Goal: Information Seeking & Learning: Find specific fact

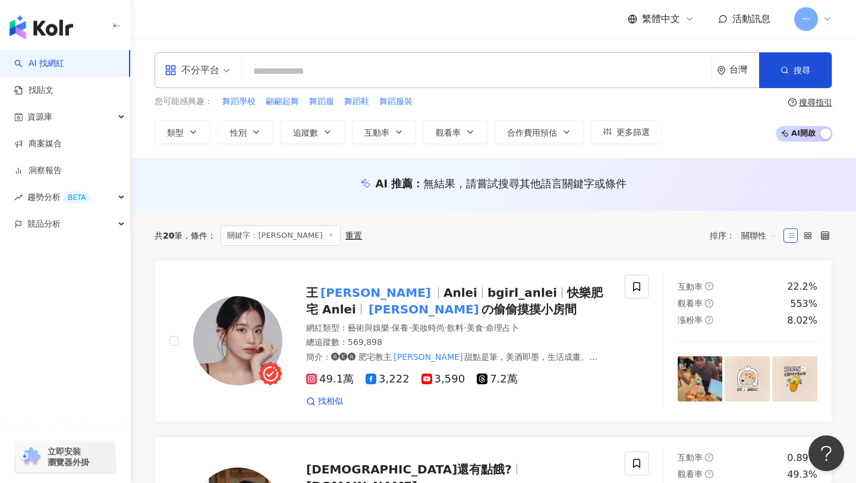
click at [354, 67] on input "search" at bounding box center [477, 71] width 460 height 23
type input "**********"
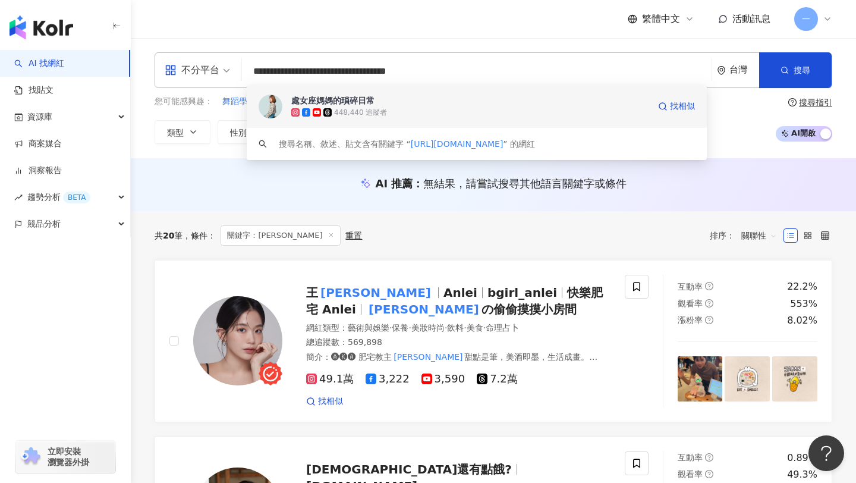
click at [371, 96] on div "處女座媽媽的瑣碎日常" at bounding box center [332, 101] width 83 height 12
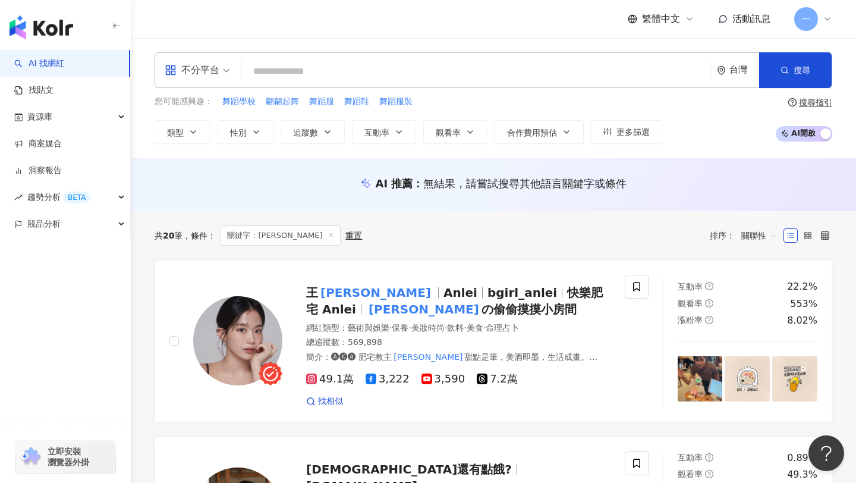
click at [372, 57] on div "不分平台 台灣 搜尋 a481911c-7e11-4c36-9d1a-6c3b9b7e6cb7 處女座媽媽的瑣碎日常 448,440 追蹤者 搜尋名稱、敘述、…" at bounding box center [494, 70] width 678 height 36
click at [376, 71] on input "search" at bounding box center [477, 71] width 460 height 23
paste input "**********"
type input "**********"
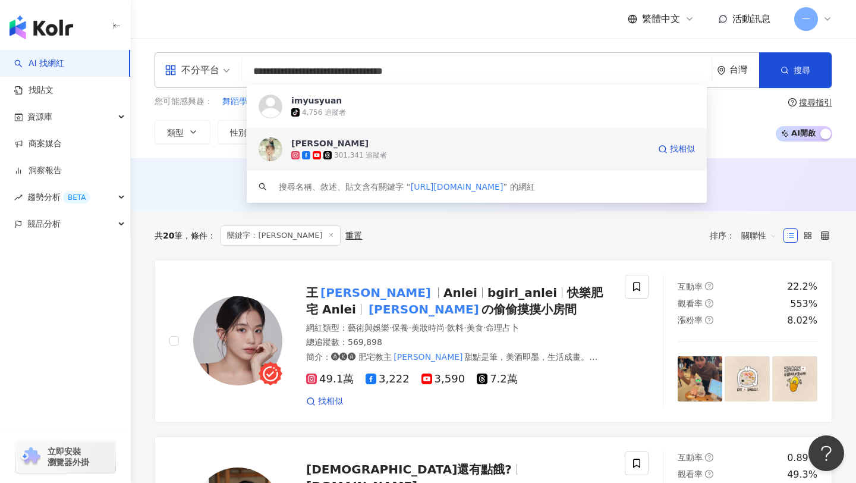
click at [319, 145] on span "陳語瑄" at bounding box center [470, 143] width 358 height 12
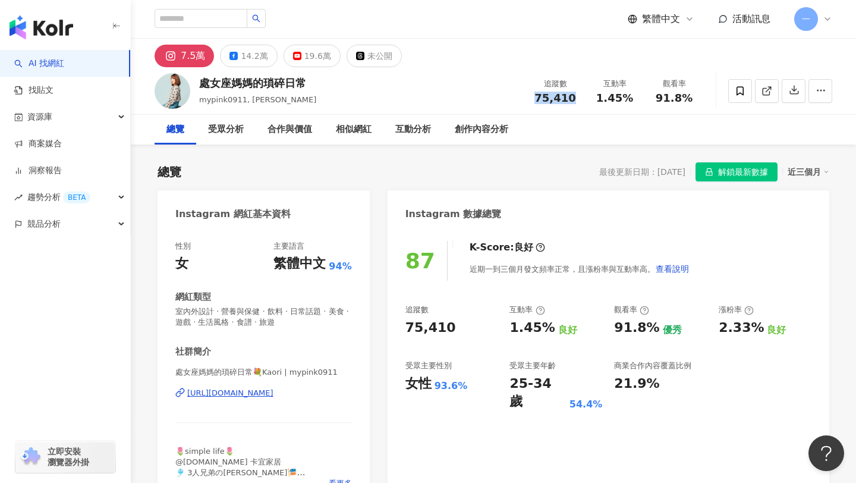
drag, startPoint x: 536, startPoint y: 98, endPoint x: 577, endPoint y: 95, distance: 40.6
click at [577, 95] on div "75,410" at bounding box center [555, 98] width 45 height 12
click at [250, 57] on div "14.2萬" at bounding box center [254, 56] width 27 height 17
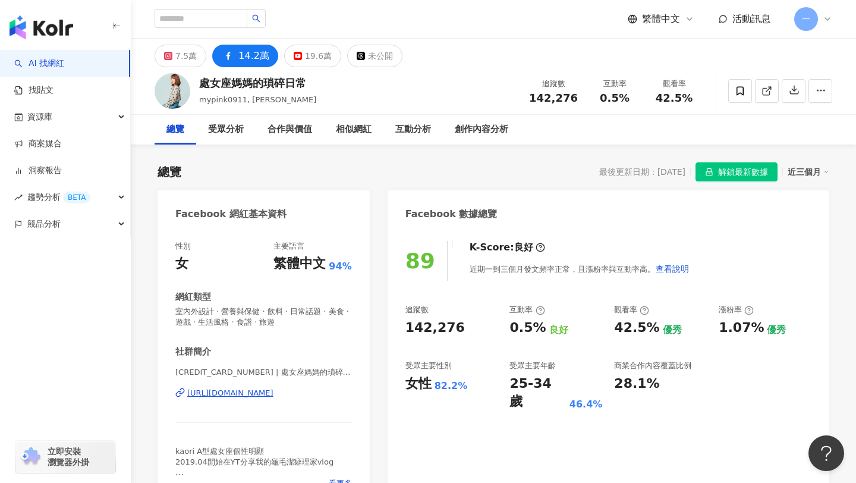
click at [274, 396] on div "https://www.facebook.com/107739827301842" at bounding box center [230, 393] width 86 height 11
drag, startPoint x: 536, startPoint y: 92, endPoint x: 579, endPoint y: 92, distance: 42.8
click at [579, 92] on div "追蹤數 142,276" at bounding box center [553, 91] width 63 height 26
copy span "142,276"
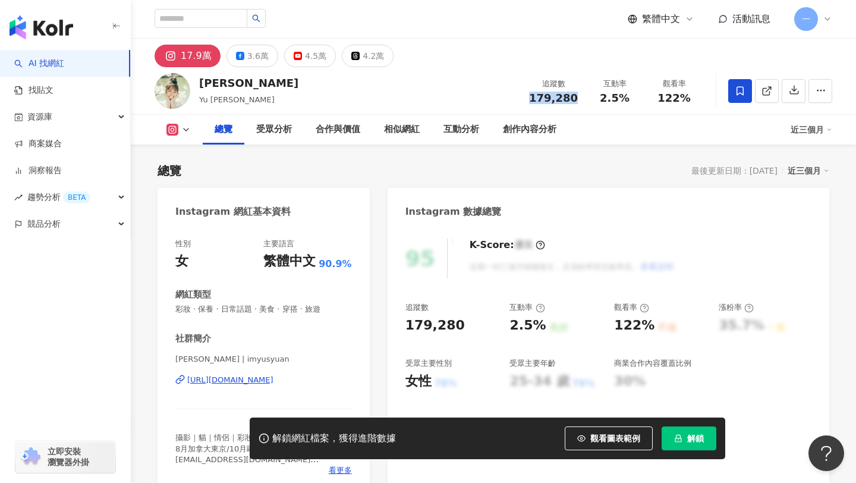
drag, startPoint x: 534, startPoint y: 97, endPoint x: 576, endPoint y: 98, distance: 41.6
click at [576, 99] on div "179,280" at bounding box center [553, 98] width 49 height 12
click at [305, 61] on div "4.5萬" at bounding box center [315, 56] width 21 height 17
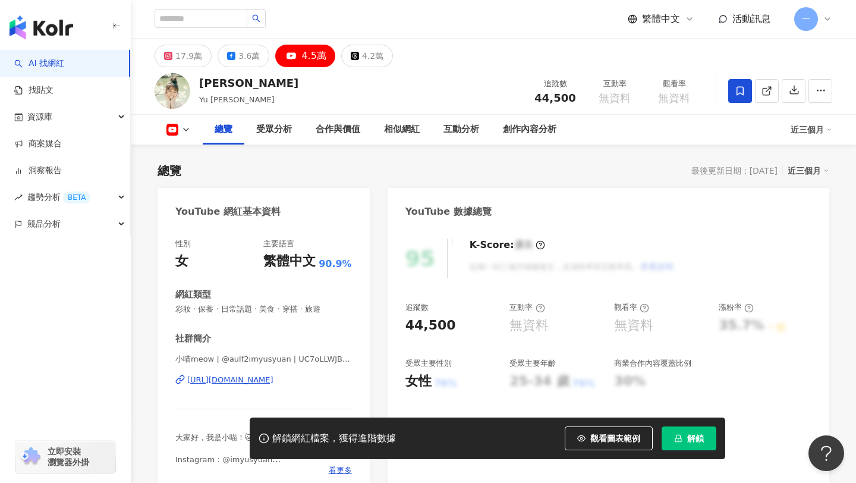
click at [272, 378] on div "https://www.youtube.com/channel/UC7oLLWJBVbNNTr0XI-YYV_Q" at bounding box center [230, 380] width 86 height 11
click at [250, 61] on div "3.6萬" at bounding box center [248, 56] width 21 height 17
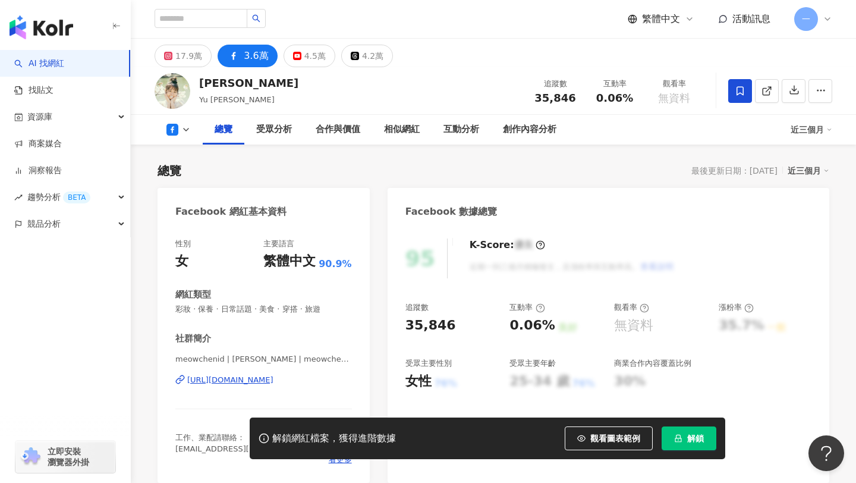
click at [274, 379] on div "https://www.facebook.com/599161030187315" at bounding box center [230, 380] width 86 height 11
click at [194, 55] on div "17.9萬" at bounding box center [188, 56] width 27 height 17
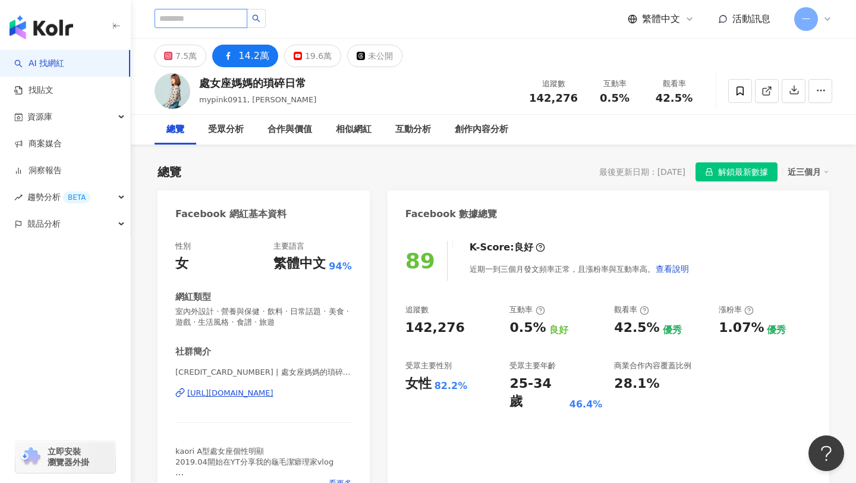
click at [212, 19] on input "search" at bounding box center [201, 18] width 93 height 19
paste input "**********"
type input "**********"
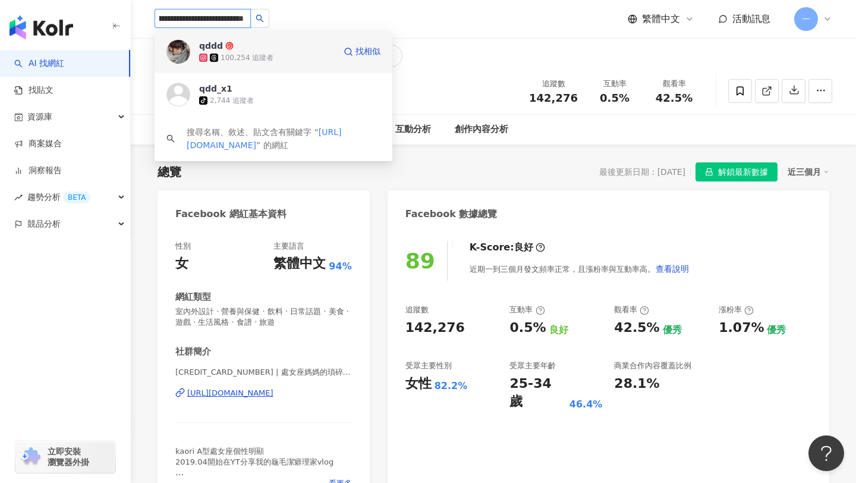
click at [256, 51] on span "qddd" at bounding box center [237, 46] width 77 height 12
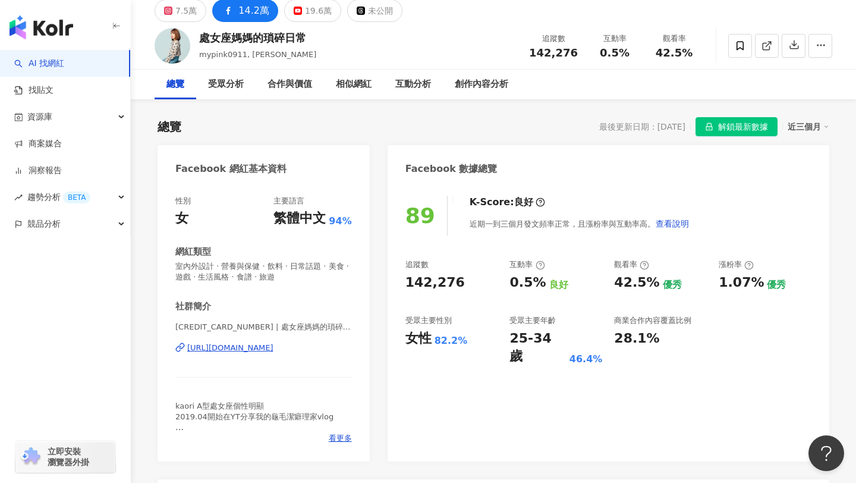
scroll to position [46, 0]
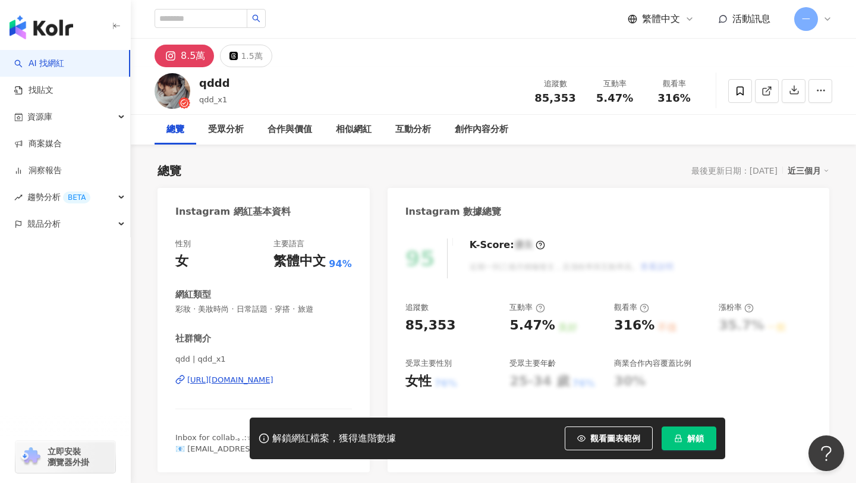
drag, startPoint x: 537, startPoint y: 99, endPoint x: 542, endPoint y: 103, distance: 7.2
click at [571, 99] on div "85,353" at bounding box center [555, 98] width 45 height 12
click at [540, 93] on span "85,353" at bounding box center [555, 98] width 41 height 12
drag, startPoint x: 540, startPoint y: 94, endPoint x: 576, endPoint y: 93, distance: 35.7
click at [576, 93] on div "85,353" at bounding box center [555, 98] width 45 height 12
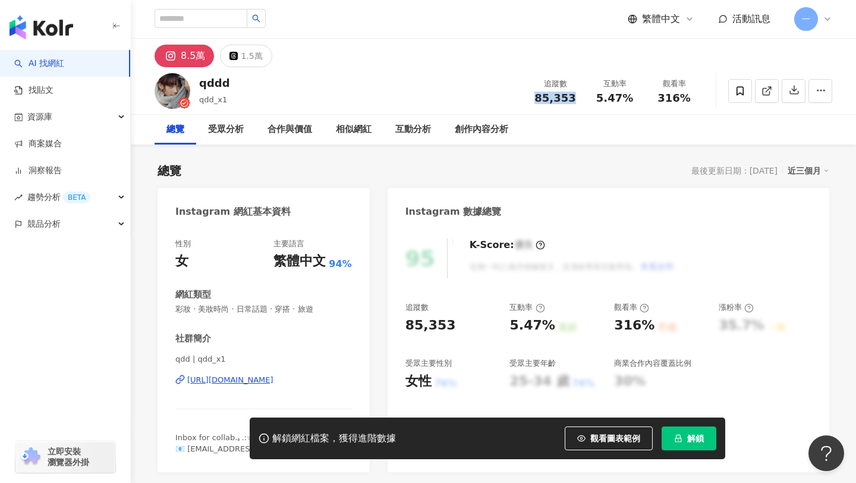
copy span "85,353"
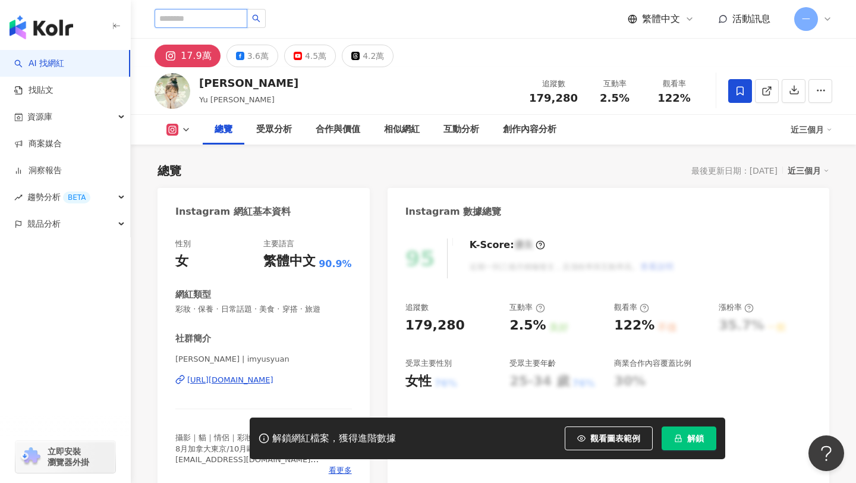
click at [219, 19] on input "search" at bounding box center [201, 18] width 93 height 19
paste input "**********"
type input "**********"
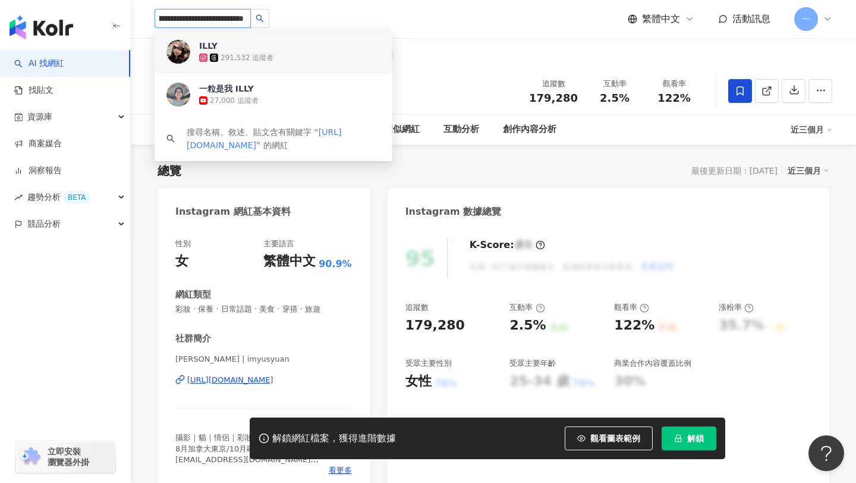
click at [234, 46] on span "ILLY" at bounding box center [237, 46] width 77 height 12
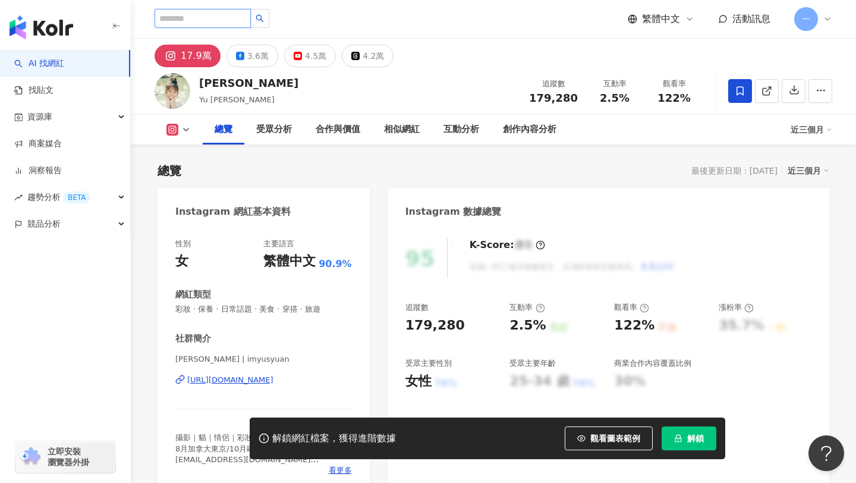
paste input "**********"
type input "**********"
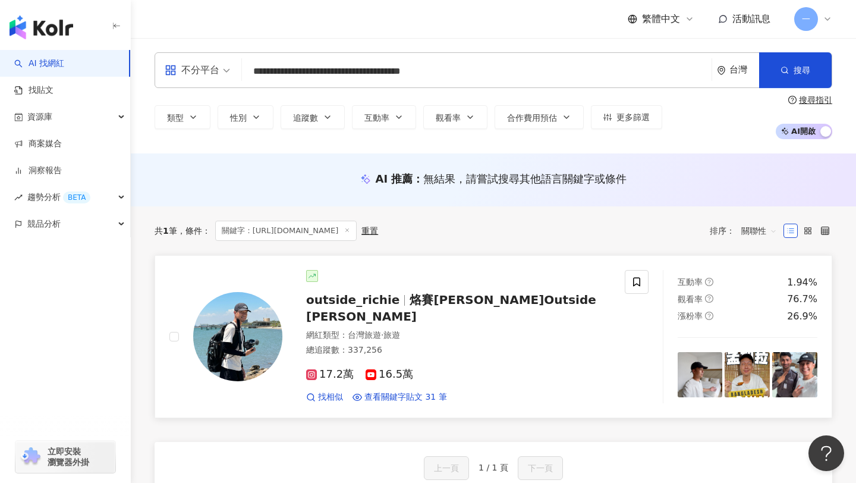
click at [356, 300] on span "outside_richie" at bounding box center [352, 300] width 93 height 14
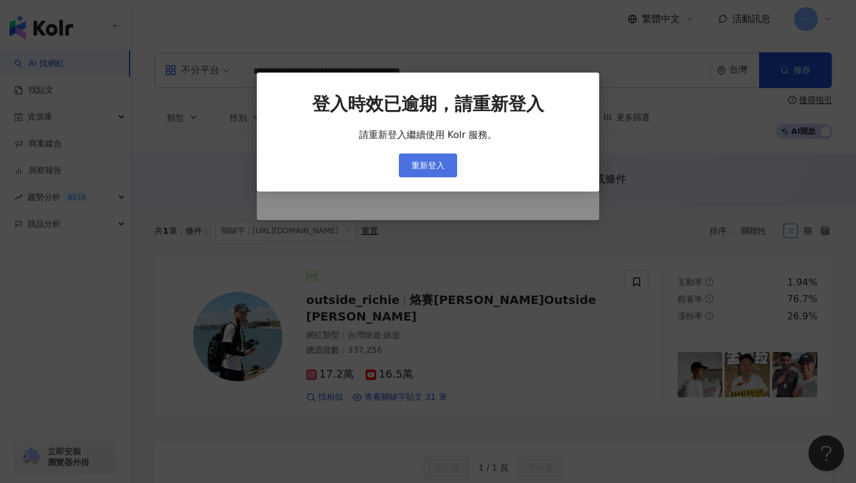
click at [410, 173] on button "重新登入" at bounding box center [428, 165] width 58 height 24
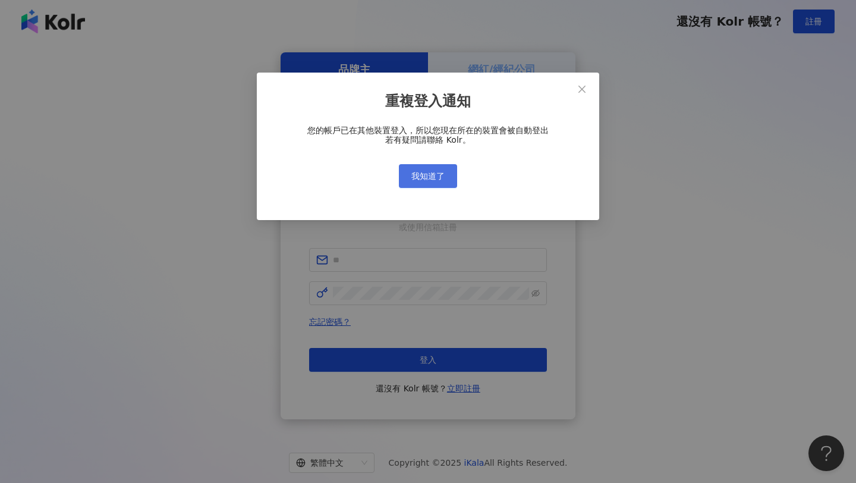
click at [432, 173] on span "我知道了" at bounding box center [427, 176] width 33 height 10
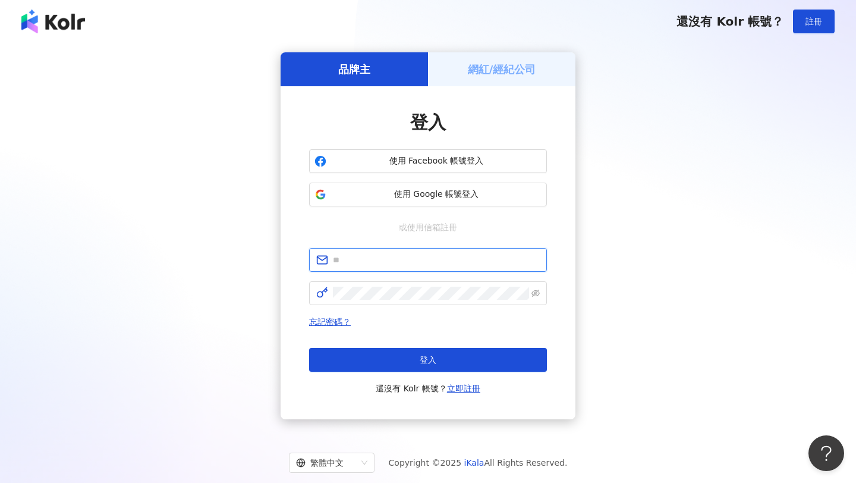
click at [438, 258] on input "text" at bounding box center [436, 259] width 207 height 13
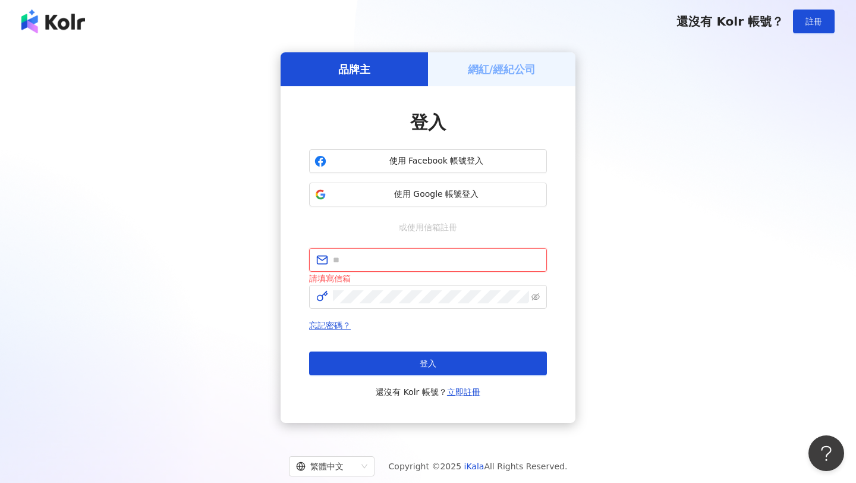
type input "**********"
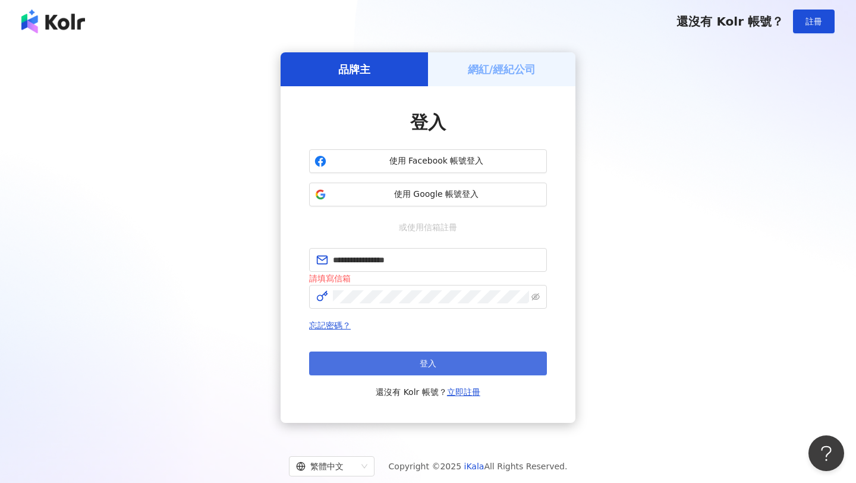
click at [465, 361] on button "登入" at bounding box center [428, 363] width 238 height 24
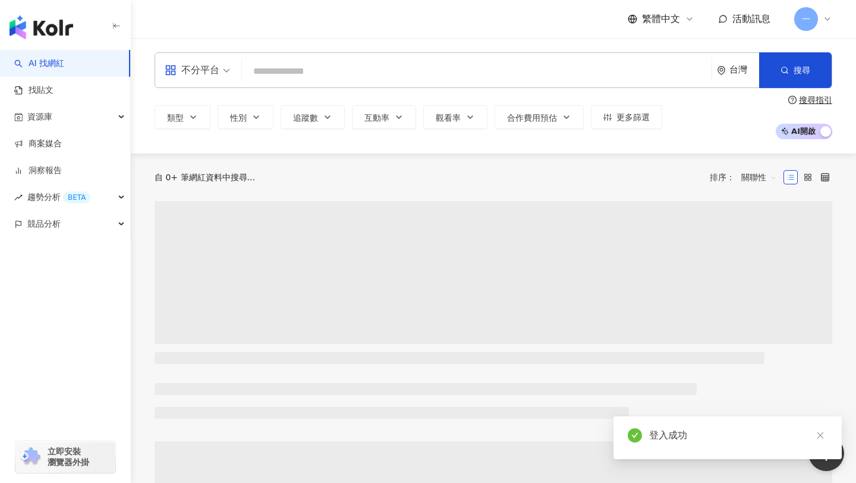
click at [384, 81] on input "search" at bounding box center [477, 71] width 460 height 23
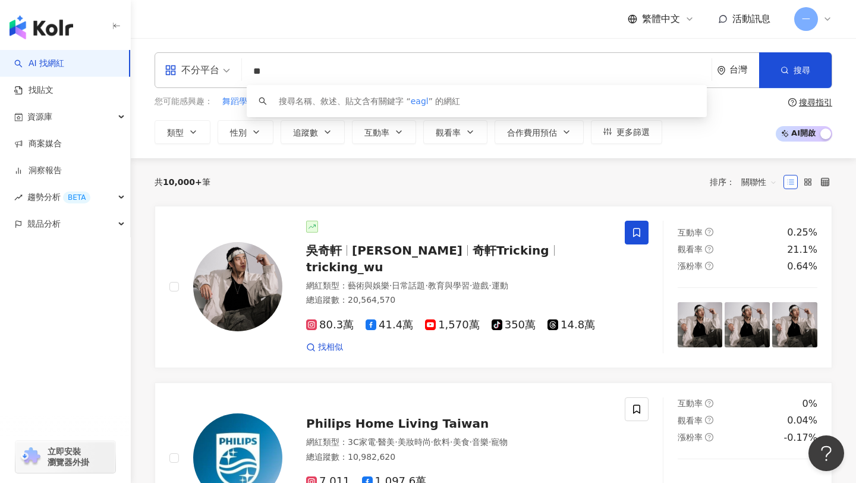
type input "*"
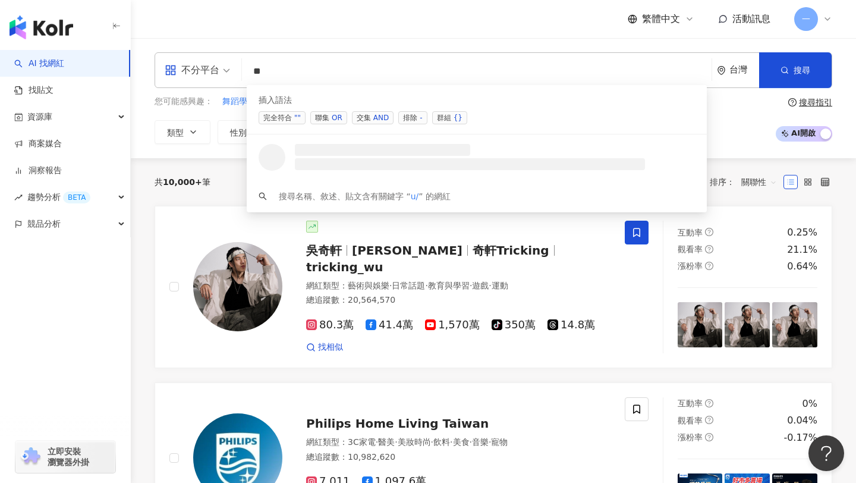
type input "*"
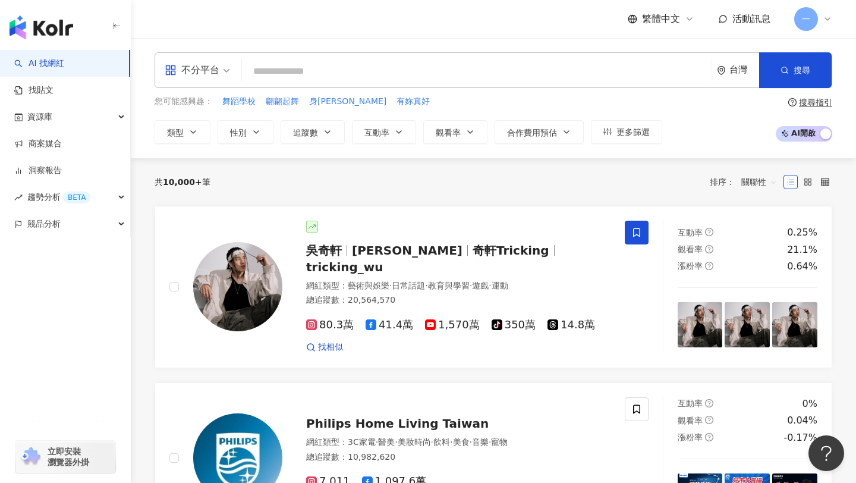
paste input "**********"
type input "**********"
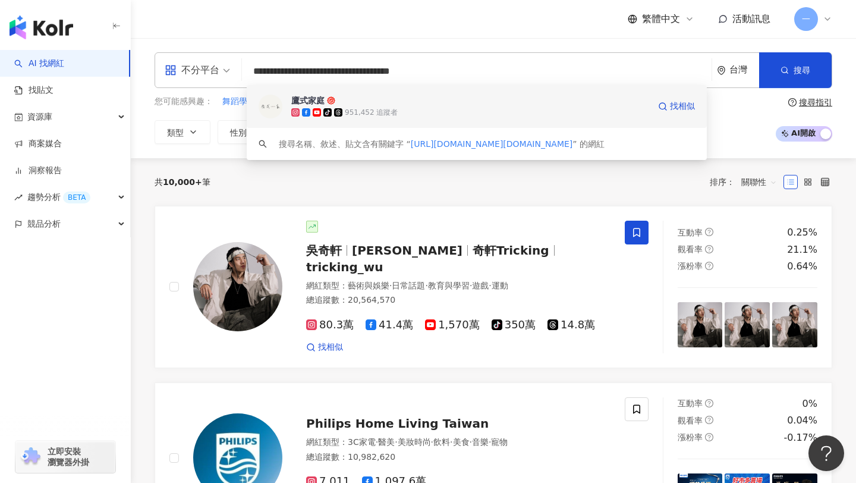
click at [384, 93] on div "鷹式家庭 tiktok-icon 951,452 追蹤者 找相似" at bounding box center [477, 106] width 460 height 43
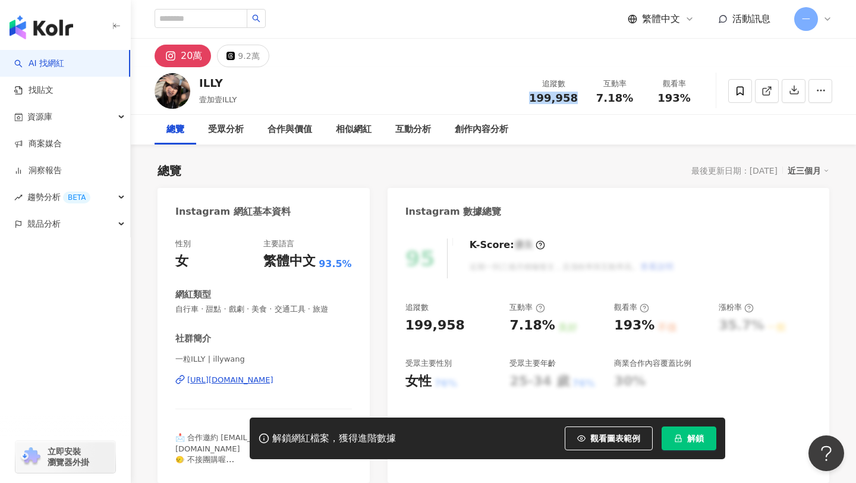
drag, startPoint x: 529, startPoint y: 98, endPoint x: 575, endPoint y: 97, distance: 46.4
click at [576, 98] on div "追蹤數 199,958" at bounding box center [553, 91] width 63 height 26
copy span "199,958"
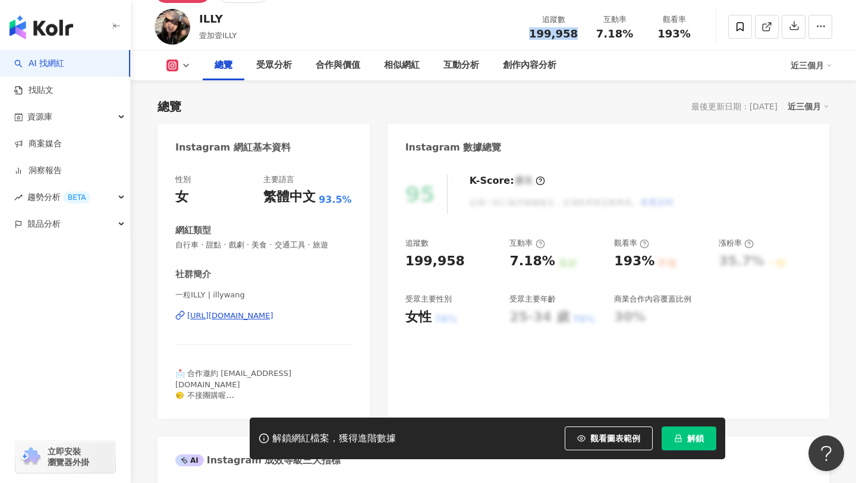
scroll to position [65, 0]
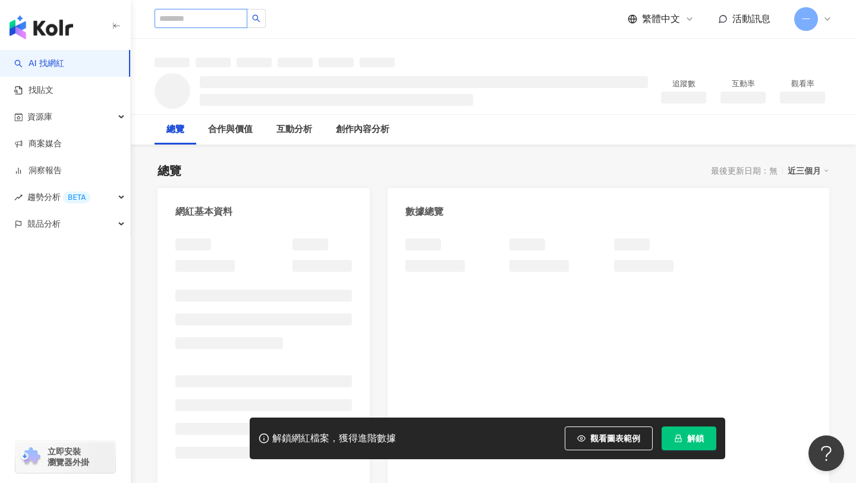
click at [210, 19] on input "search" at bounding box center [201, 18] width 93 height 19
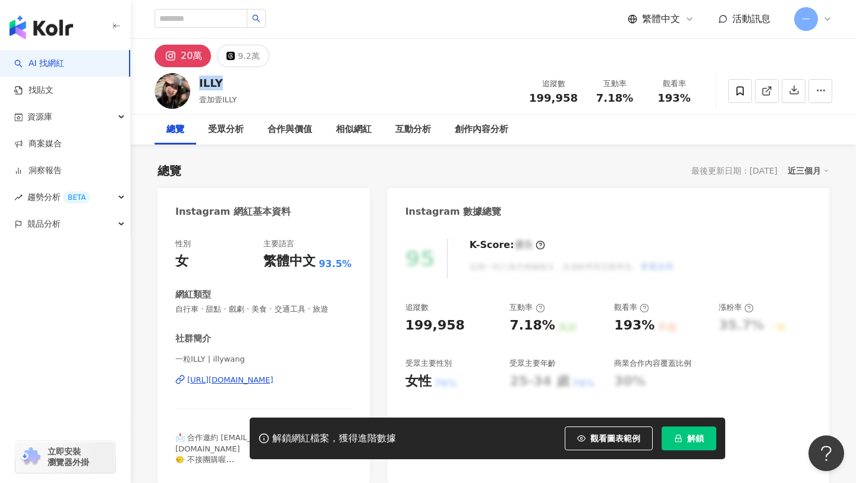
drag, startPoint x: 197, startPoint y: 83, endPoint x: 240, endPoint y: 78, distance: 43.0
click at [241, 78] on div "ILLY 壹加壹ILLY 追蹤數 199,958 互動率 7.18% 觀看率 193%" at bounding box center [493, 90] width 725 height 47
copy div "ILLY"
click at [207, 16] on input "search" at bounding box center [201, 18] width 93 height 19
paste input "****"
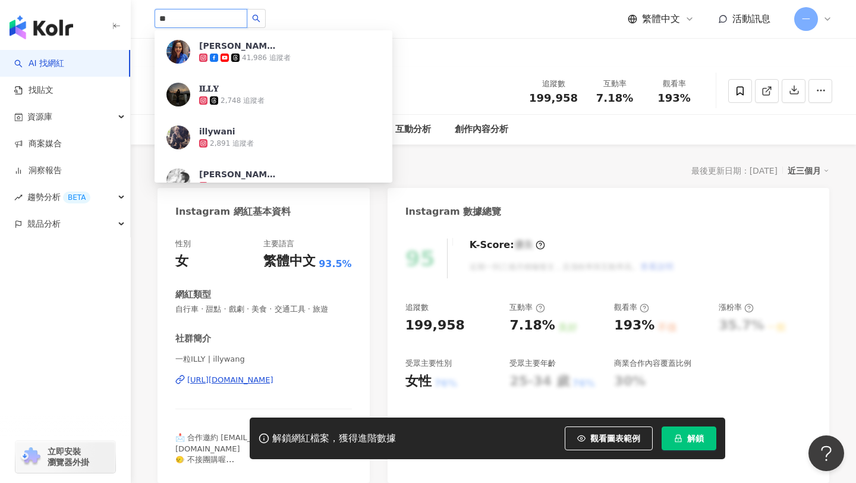
type input "*"
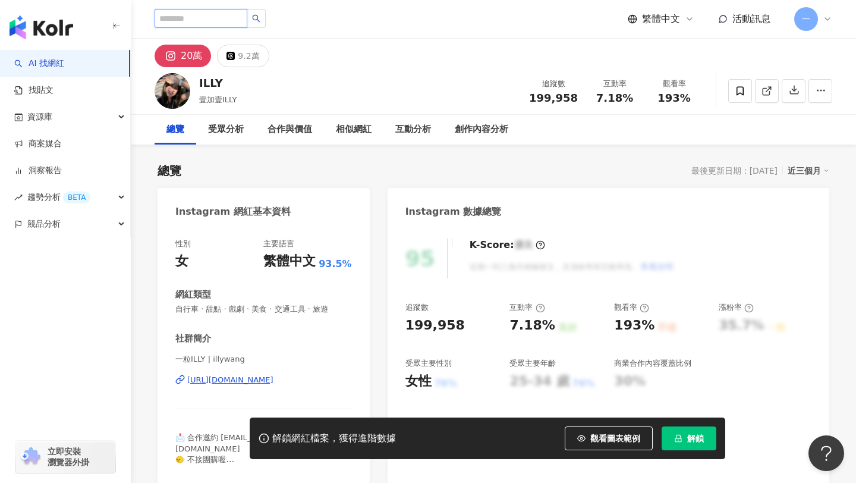
paste input "**********"
type input "**********"
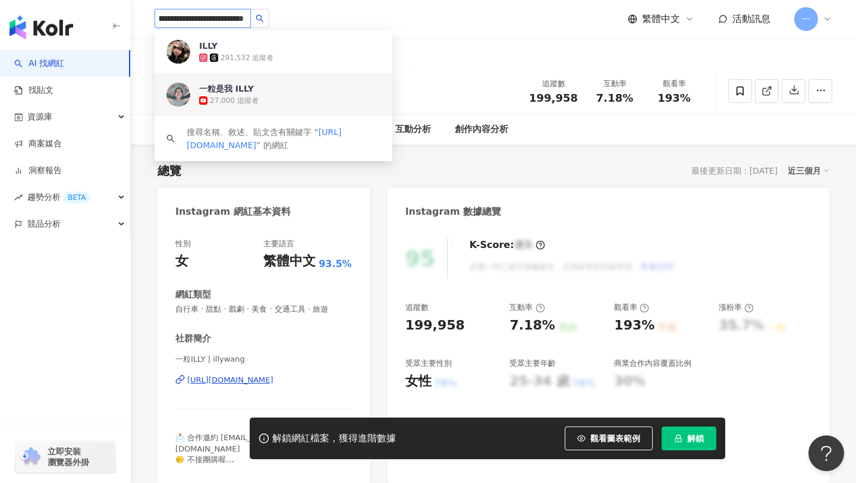
click at [266, 86] on span "一粒是我 ILLY" at bounding box center [237, 89] width 77 height 12
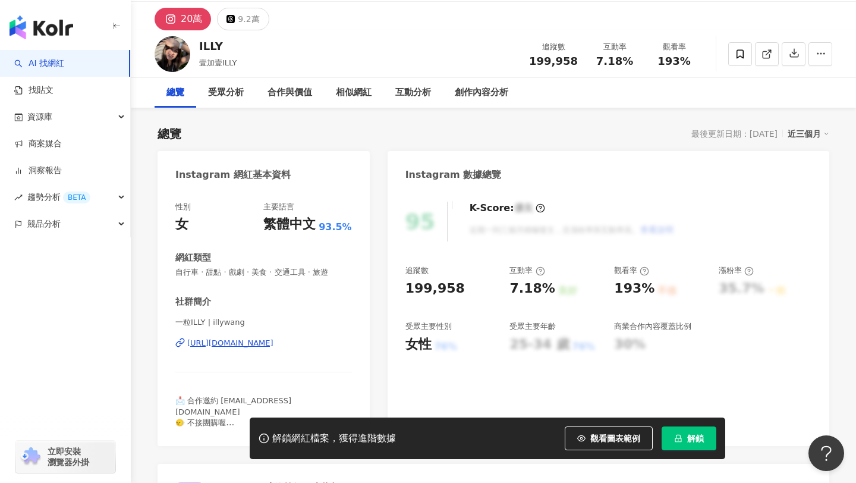
scroll to position [39, 0]
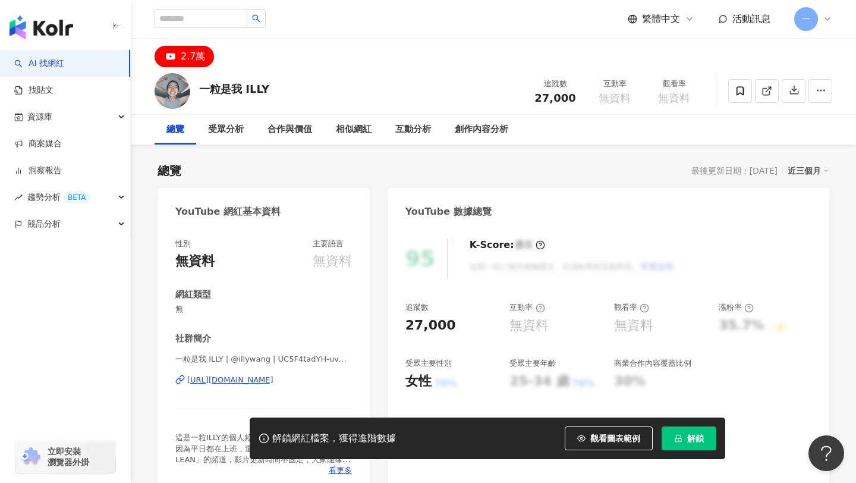
click at [247, 384] on div "[URL][DOMAIN_NAME]" at bounding box center [230, 380] width 86 height 11
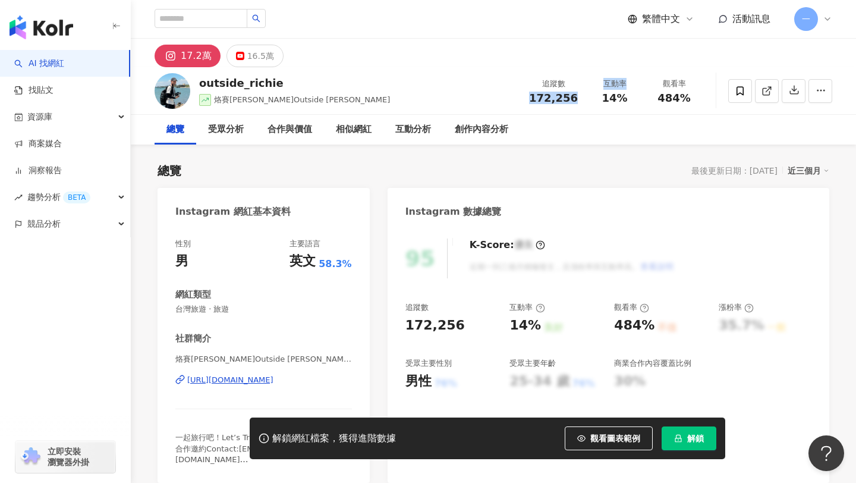
drag, startPoint x: 546, startPoint y: 98, endPoint x: 601, endPoint y: 96, distance: 54.7
click at [601, 96] on div "追蹤數 172,256 互動率 14% 觀看率 484%" at bounding box center [613, 90] width 182 height 35
click at [526, 98] on div "追蹤數 172,256" at bounding box center [553, 91] width 63 height 26
drag, startPoint x: 536, startPoint y: 96, endPoint x: 576, endPoint y: 99, distance: 40.5
click at [576, 99] on div "172,256" at bounding box center [553, 98] width 49 height 12
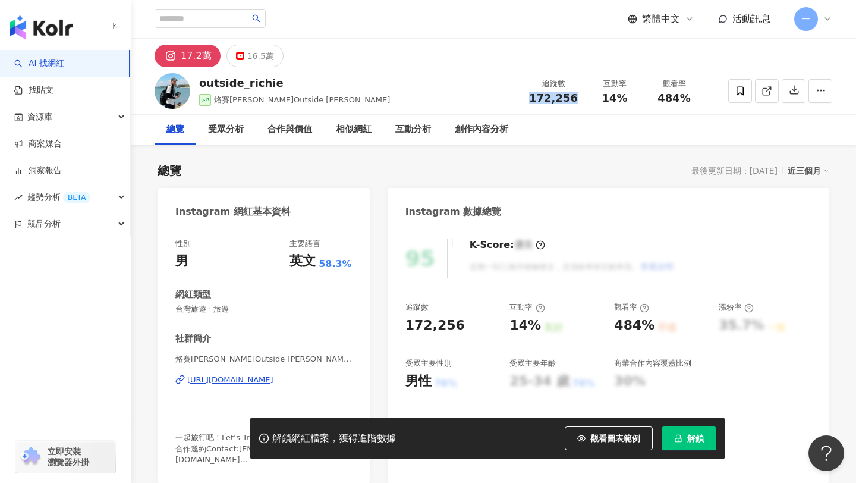
copy span "172,256"
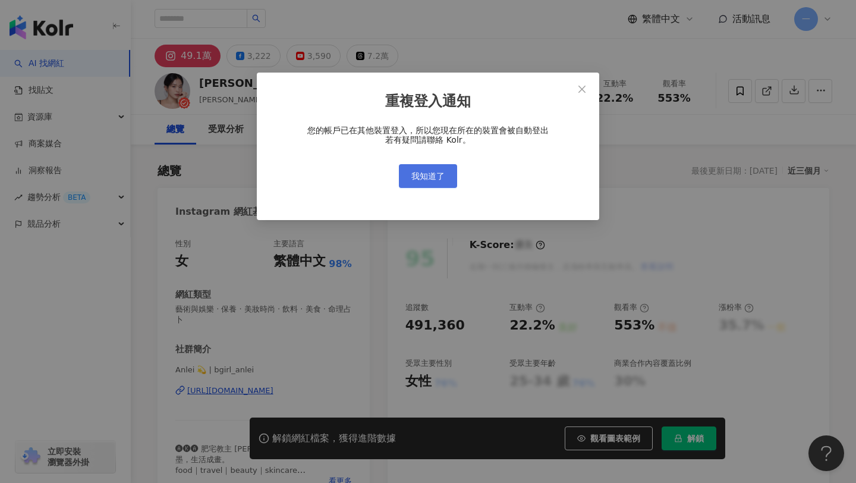
click at [445, 180] on button "我知道了" at bounding box center [428, 176] width 58 height 24
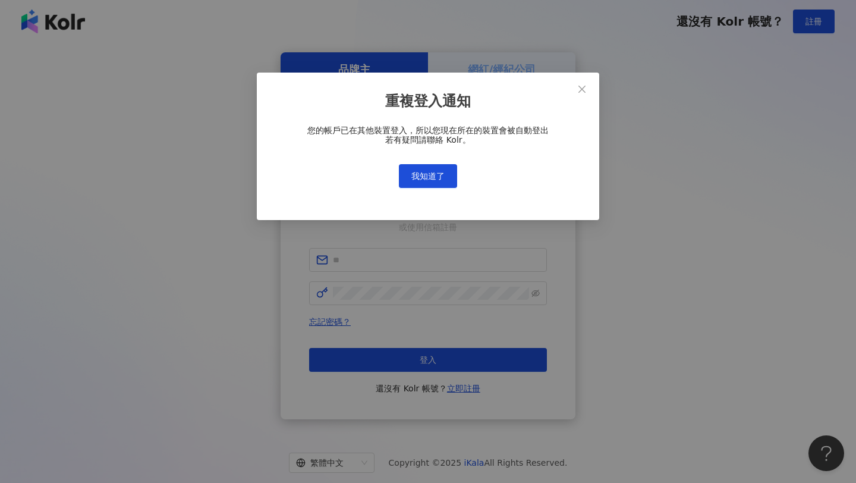
click at [407, 161] on body "還沒有 Kolr 帳號？ 註冊 品牌主 網紅/經紀公司 登入 使用 Facebook 帳號登入 使用 Google 帳號登入 或使用信箱註冊 忘記密碼？ 登入…" at bounding box center [428, 241] width 856 height 483
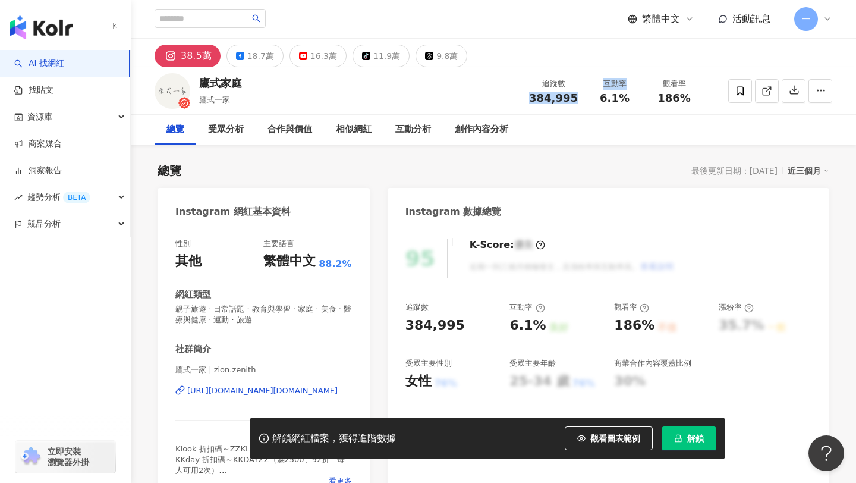
drag, startPoint x: 537, startPoint y: 96, endPoint x: 585, endPoint y: 95, distance: 48.2
click at [586, 95] on div "追蹤數 384,995 互動率 6.1% 觀看率 186%" at bounding box center [613, 90] width 182 height 35
click at [535, 97] on span "384,995" at bounding box center [553, 98] width 49 height 12
drag, startPoint x: 535, startPoint y: 97, endPoint x: 554, endPoint y: 97, distance: 18.4
click at [554, 97] on span "384,995" at bounding box center [553, 98] width 49 height 12
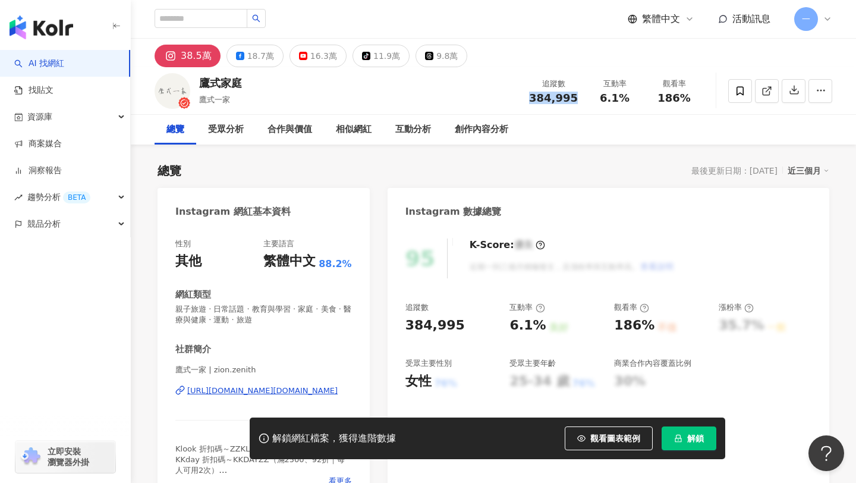
copy span "384,995"
